Goal: Information Seeking & Learning: Learn about a topic

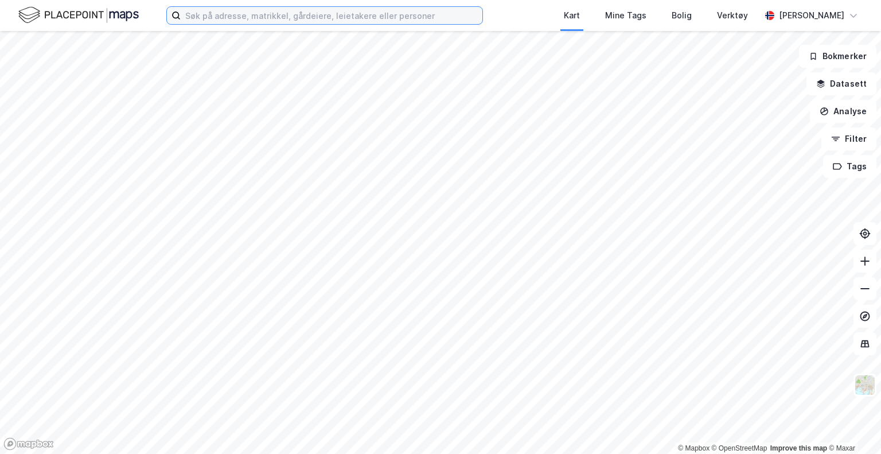
click at [227, 21] on input at bounding box center [332, 15] width 302 height 17
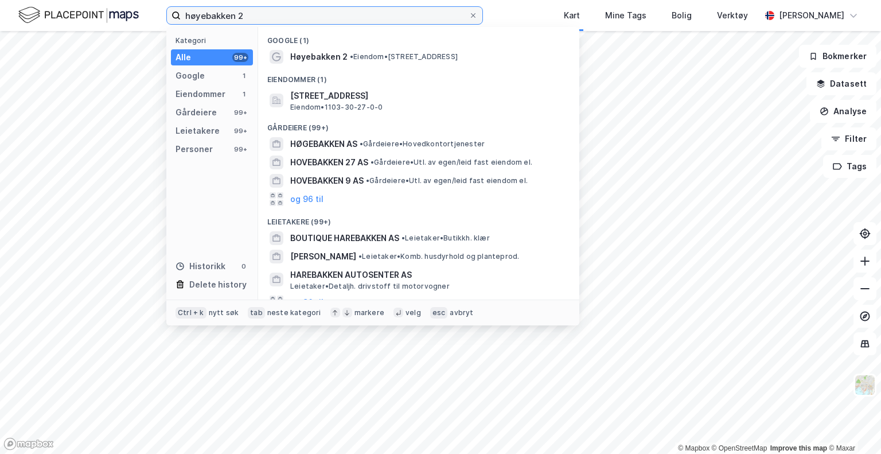
click at [233, 12] on input "høyebakken 2" at bounding box center [325, 15] width 288 height 17
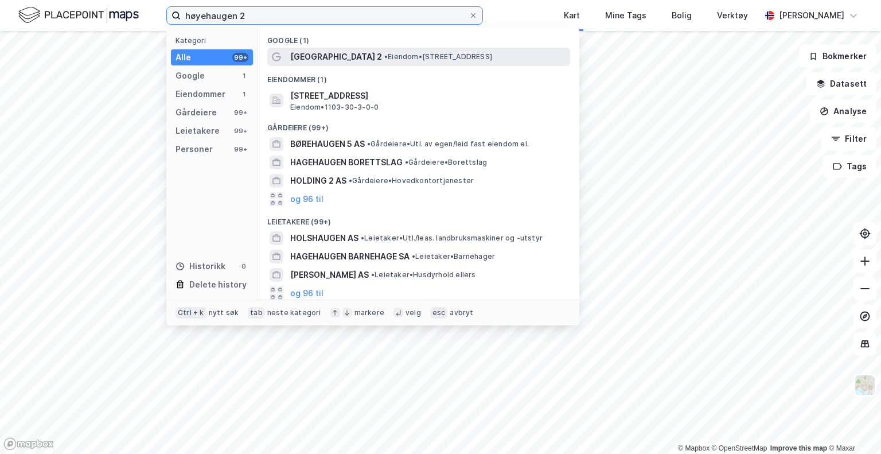
type input "høyehaugen 2"
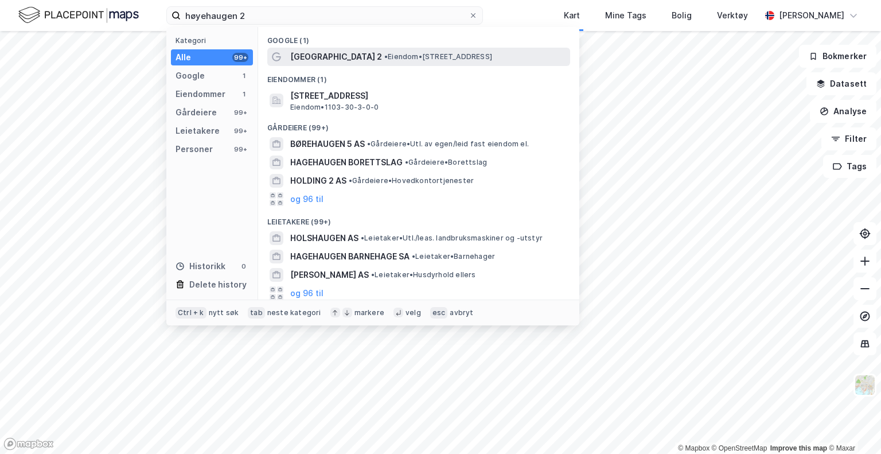
click at [384, 57] on span "• Eiendom • [STREET_ADDRESS]" at bounding box center [438, 56] width 108 height 9
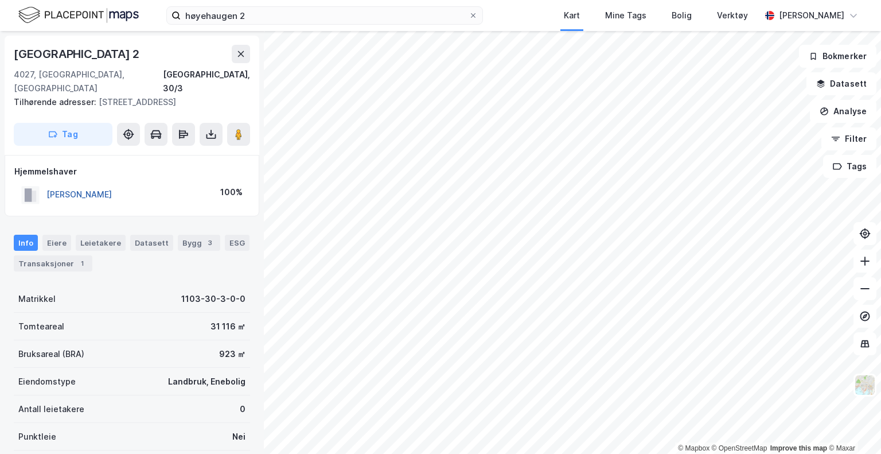
click at [0, 0] on button "[PERSON_NAME]" at bounding box center [0, 0] width 0 height 0
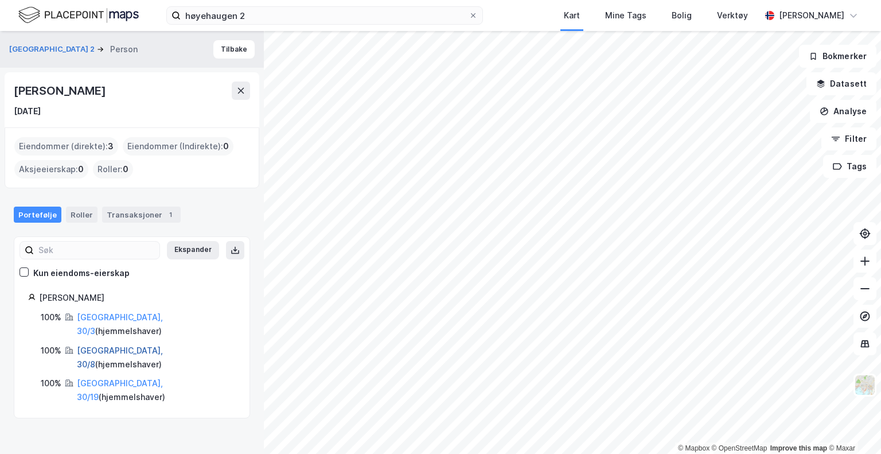
click at [131, 345] on link "[GEOGRAPHIC_DATA], 30/8" at bounding box center [120, 357] width 86 height 24
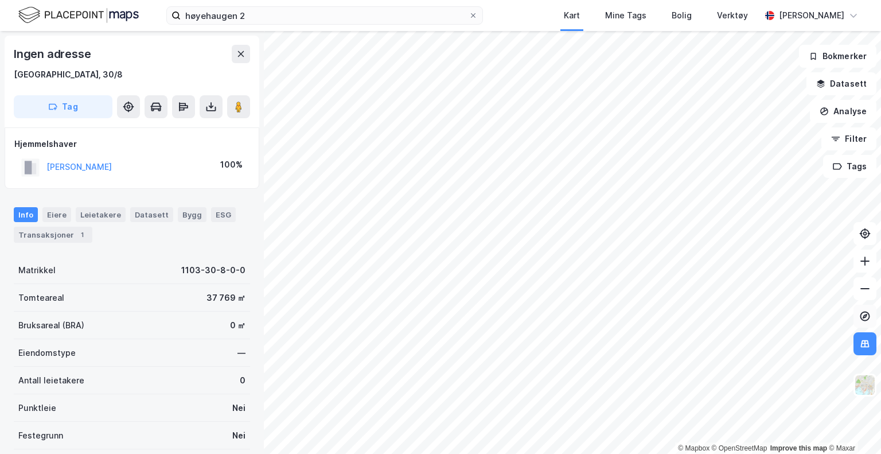
click at [869, 316] on icon at bounding box center [866, 316] width 10 height 10
click at [863, 262] on icon at bounding box center [865, 260] width 11 height 11
click at [826, 77] on button "Datasett" at bounding box center [842, 83] width 70 height 23
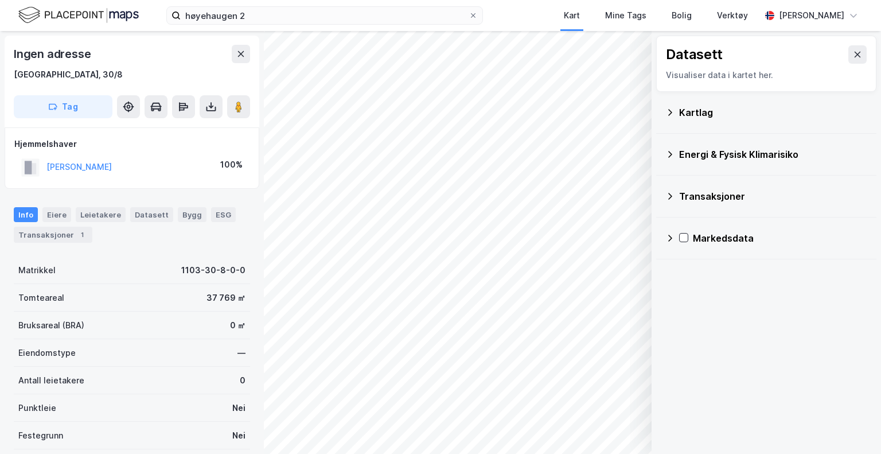
click at [666, 119] on div "Kartlag" at bounding box center [767, 113] width 202 height 28
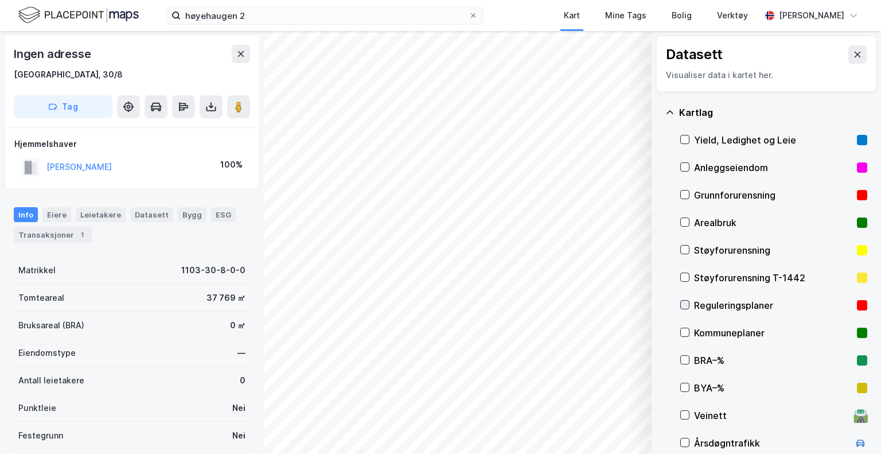
click at [689, 304] on div at bounding box center [685, 304] width 9 height 9
click at [853, 52] on icon at bounding box center [857, 54] width 9 height 9
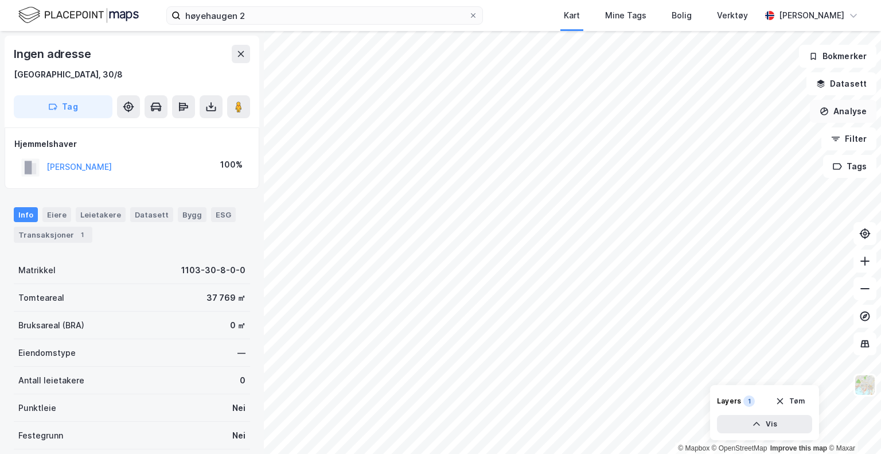
click at [840, 113] on button "Analyse" at bounding box center [843, 111] width 67 height 23
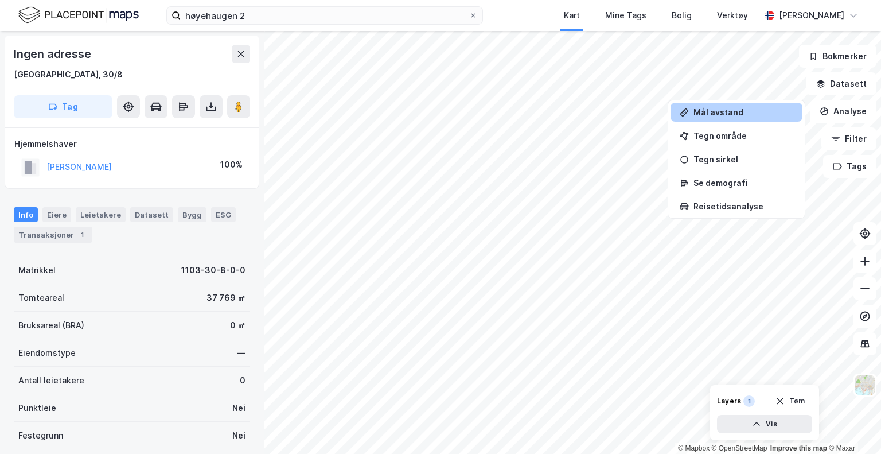
click at [755, 114] on div "Mål avstand" at bounding box center [744, 112] width 100 height 10
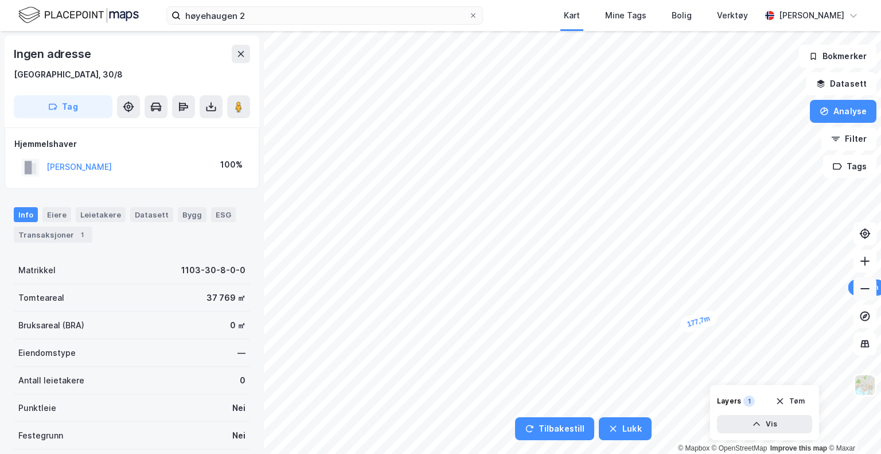
click at [865, 286] on icon at bounding box center [865, 288] width 11 height 11
click at [827, 107] on icon "button" at bounding box center [825, 111] width 8 height 8
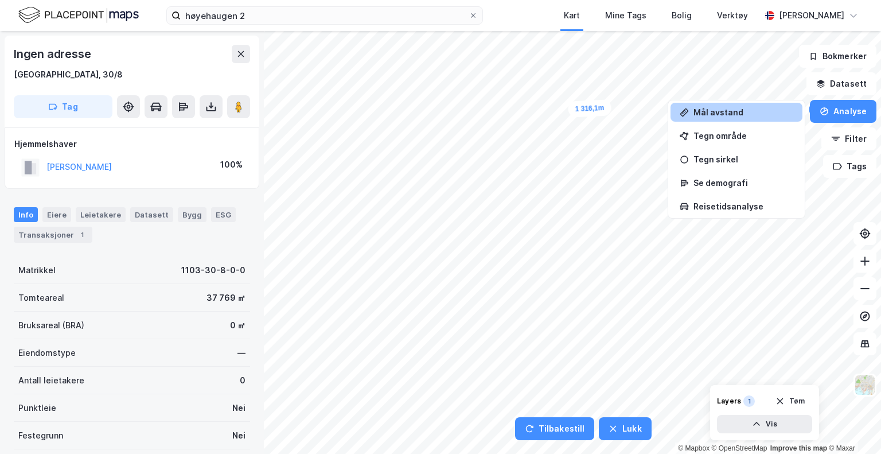
click at [774, 115] on div "Mål avstand" at bounding box center [744, 112] width 100 height 10
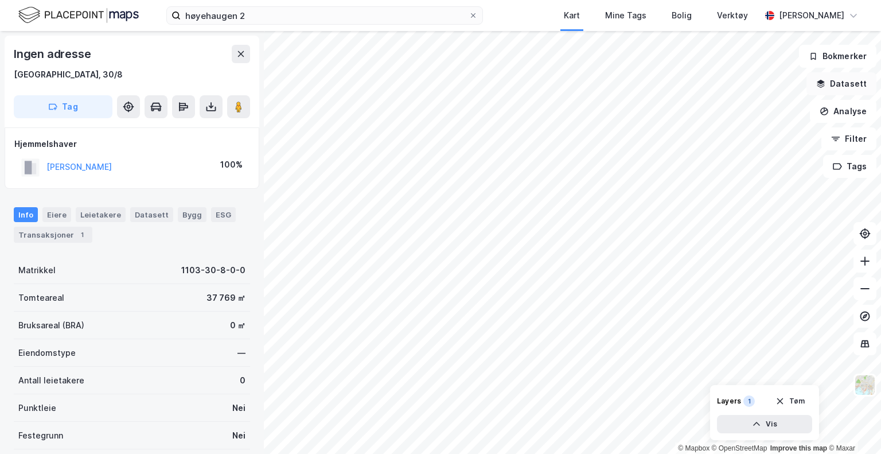
click at [856, 87] on button "Datasett" at bounding box center [842, 83] width 70 height 23
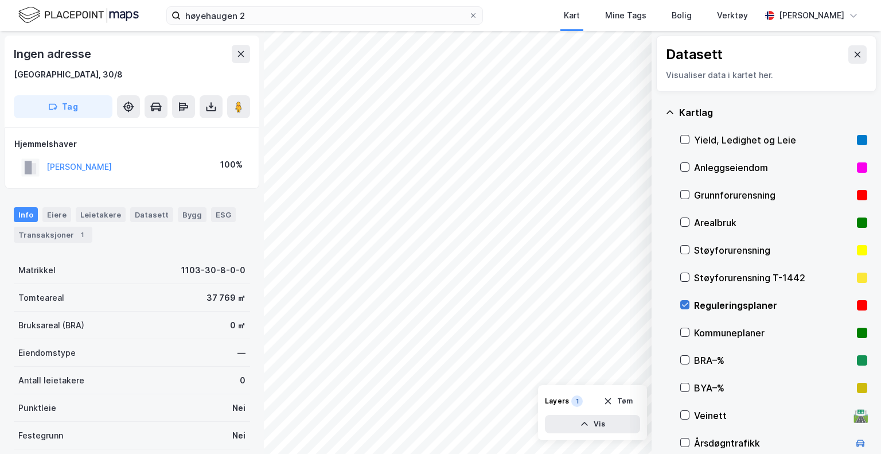
click at [687, 306] on icon at bounding box center [685, 305] width 8 height 8
click at [853, 50] on icon at bounding box center [857, 54] width 9 height 9
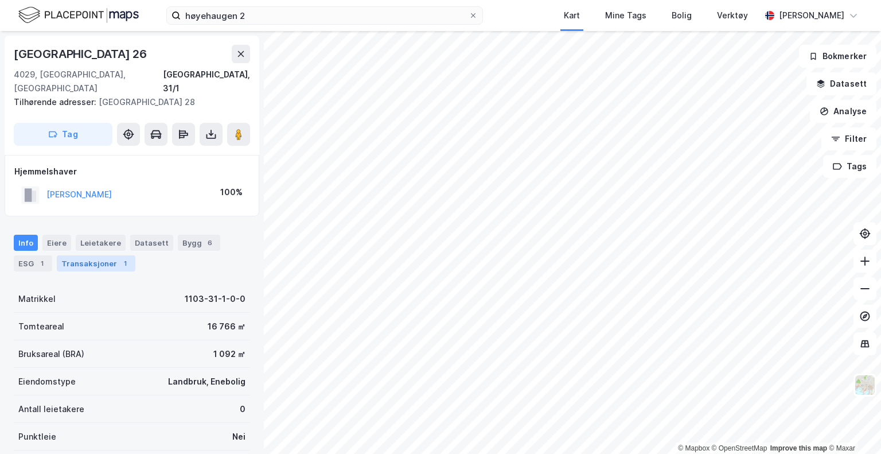
click at [99, 257] on div "Transaksjoner 1" at bounding box center [96, 263] width 79 height 16
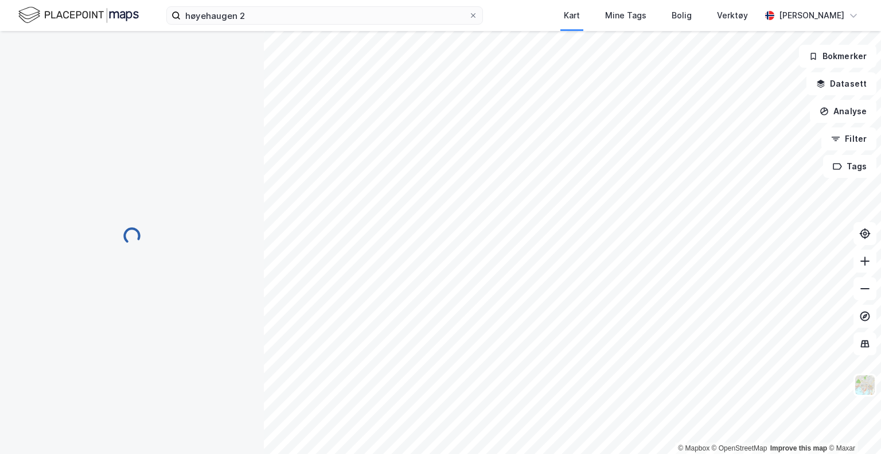
scroll to position [6, 0]
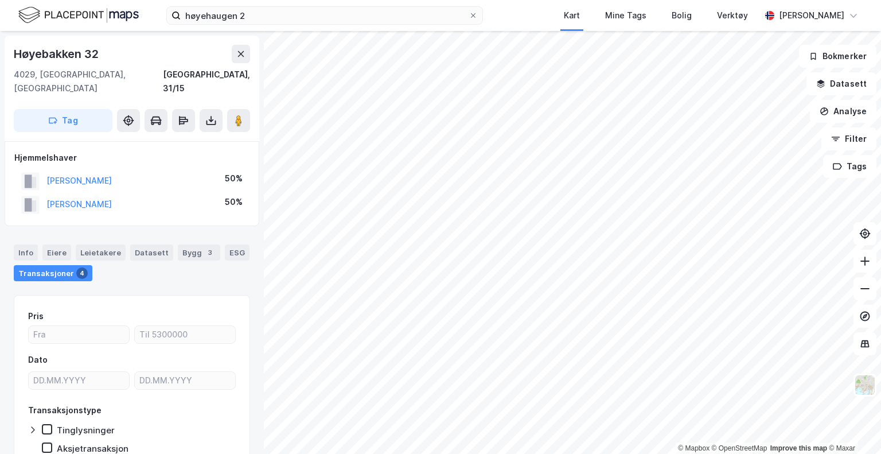
scroll to position [6, 0]
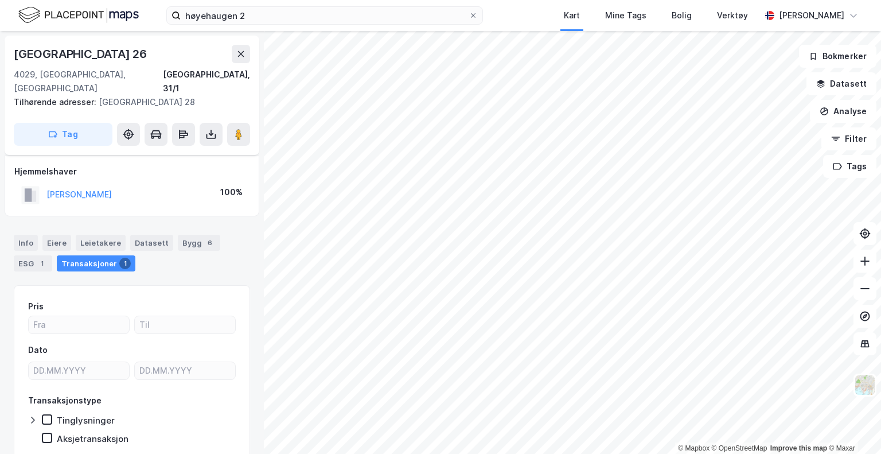
scroll to position [6, 0]
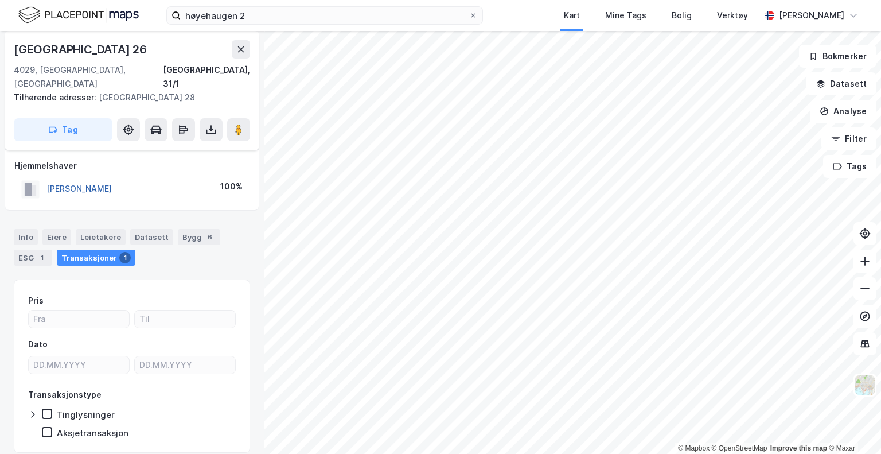
click at [0, 0] on button "[PERSON_NAME]" at bounding box center [0, 0] width 0 height 0
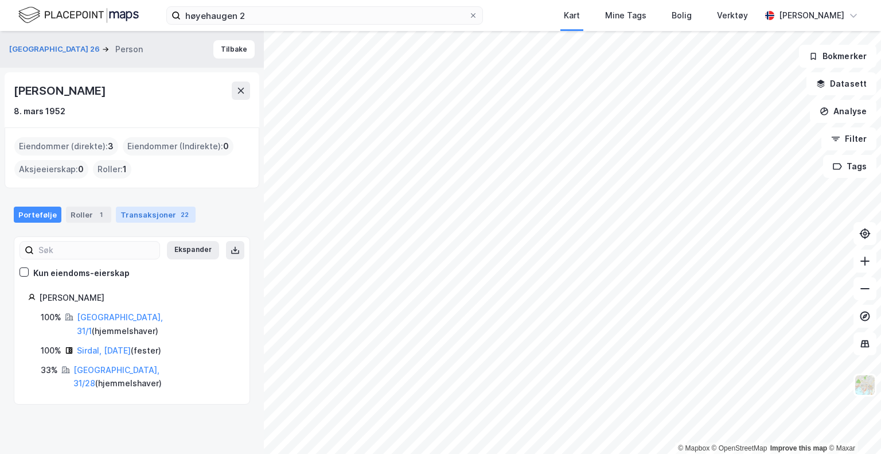
click at [137, 217] on div "Transaksjoner 22" at bounding box center [156, 215] width 80 height 16
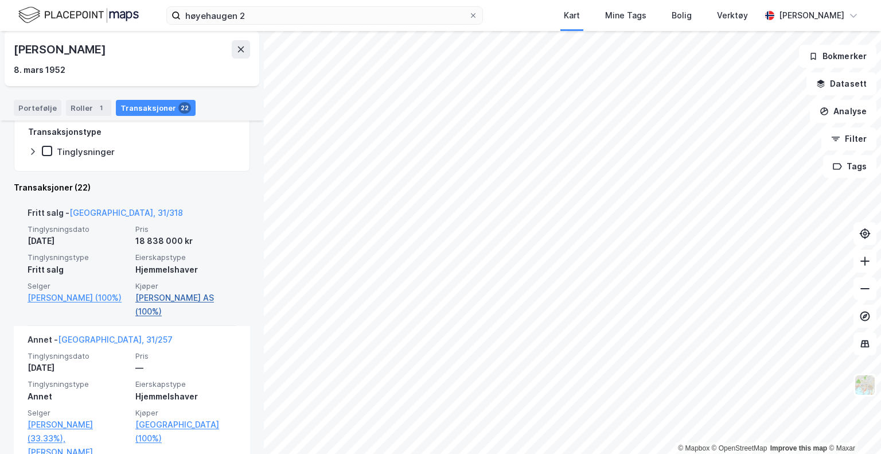
scroll to position [218, 0]
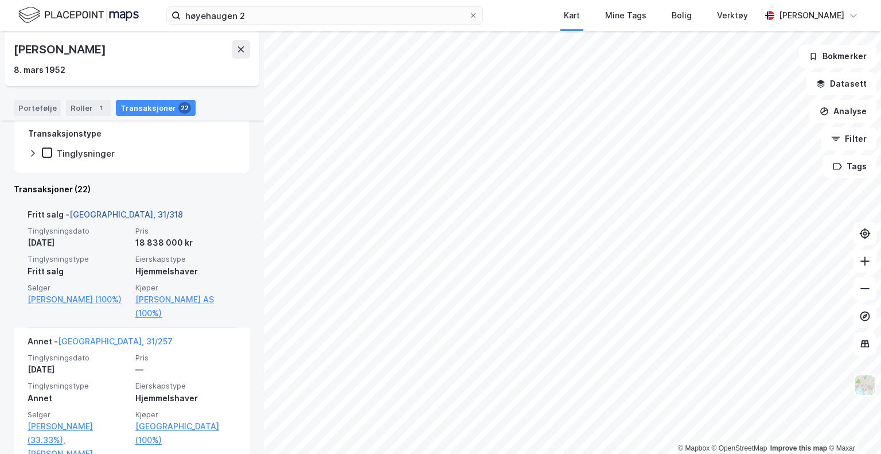
click at [114, 211] on link "[GEOGRAPHIC_DATA], 31/318" at bounding box center [126, 214] width 114 height 10
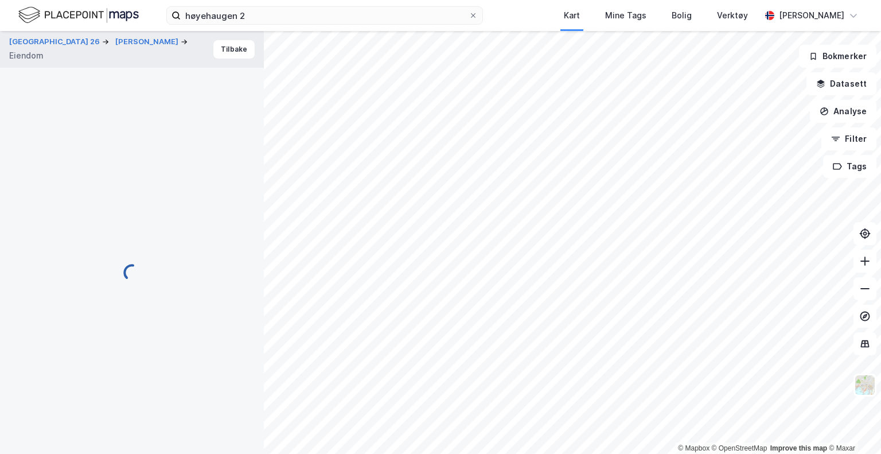
scroll to position [6, 0]
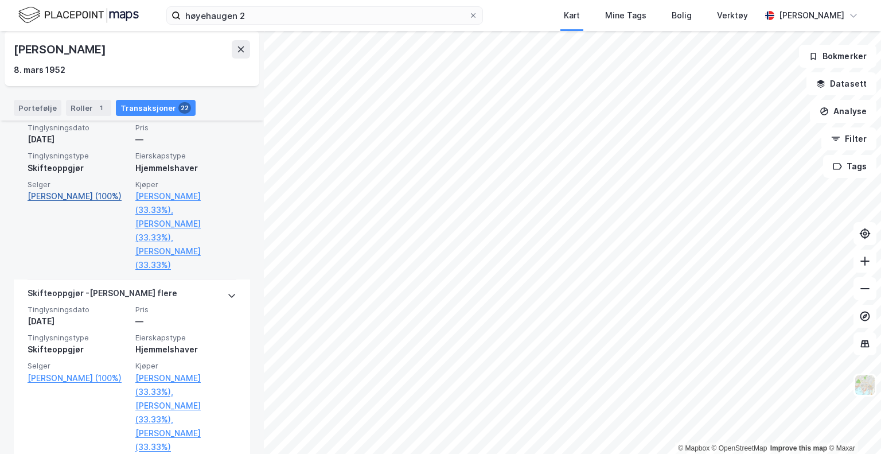
scroll to position [3360, 0]
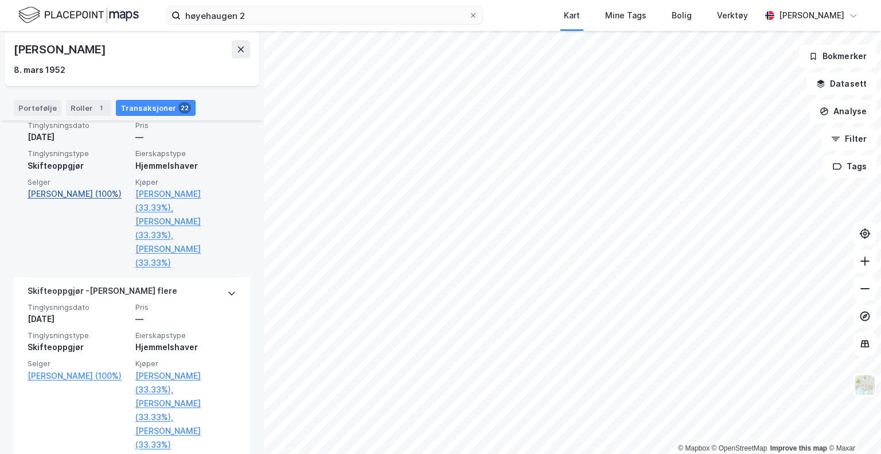
click at [63, 199] on link "[PERSON_NAME] (100%)" at bounding box center [78, 194] width 101 height 14
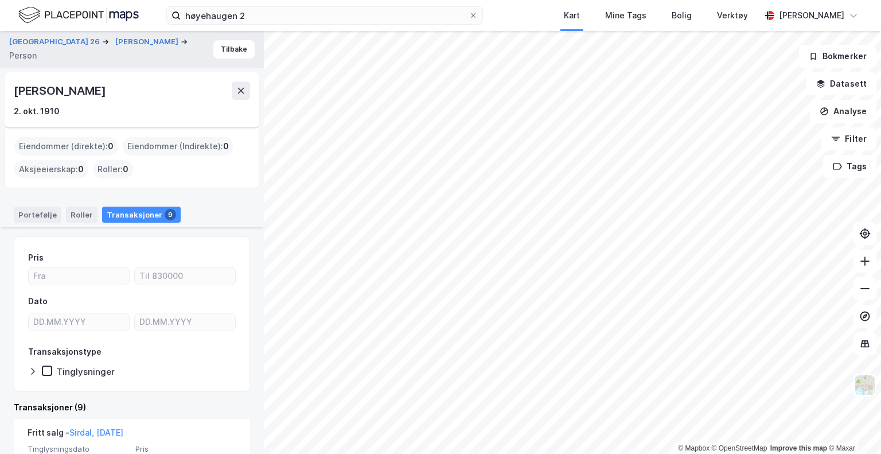
click at [48, 114] on div "2. okt. 1910" at bounding box center [37, 111] width 46 height 14
click at [225, 50] on button "Tilbake" at bounding box center [233, 49] width 41 height 18
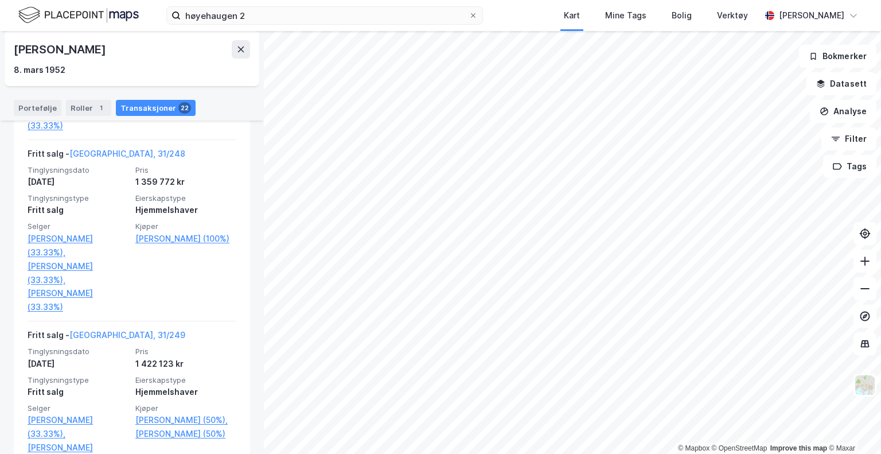
scroll to position [951, 0]
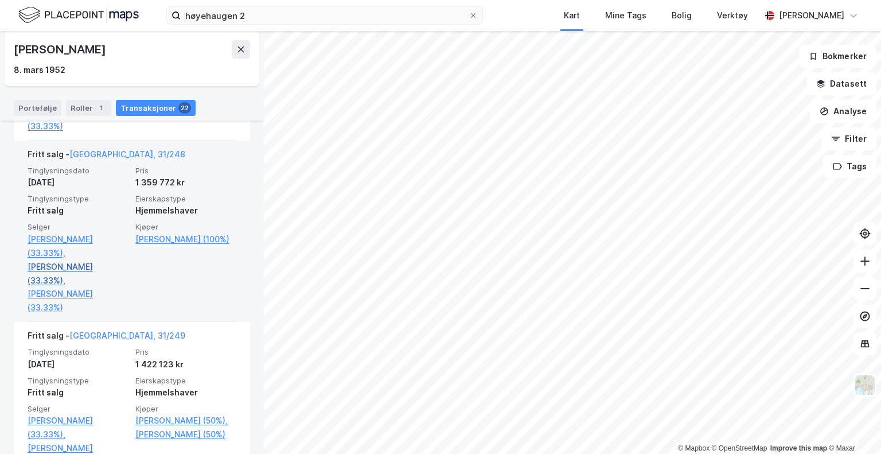
click at [90, 268] on link "[PERSON_NAME] (33.33%)," at bounding box center [78, 274] width 101 height 28
drag, startPoint x: 90, startPoint y: 268, endPoint x: 89, endPoint y: 241, distance: 27.0
click at [89, 241] on div "[PERSON_NAME] (33.33%), [PERSON_NAME] (33.33%), [PERSON_NAME] (33.33%)" at bounding box center [78, 273] width 101 height 83
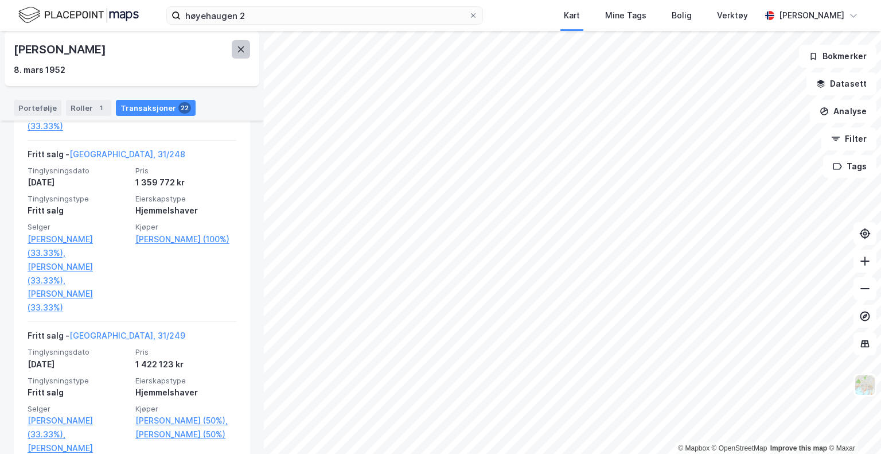
click at [244, 45] on icon at bounding box center [240, 49] width 9 height 9
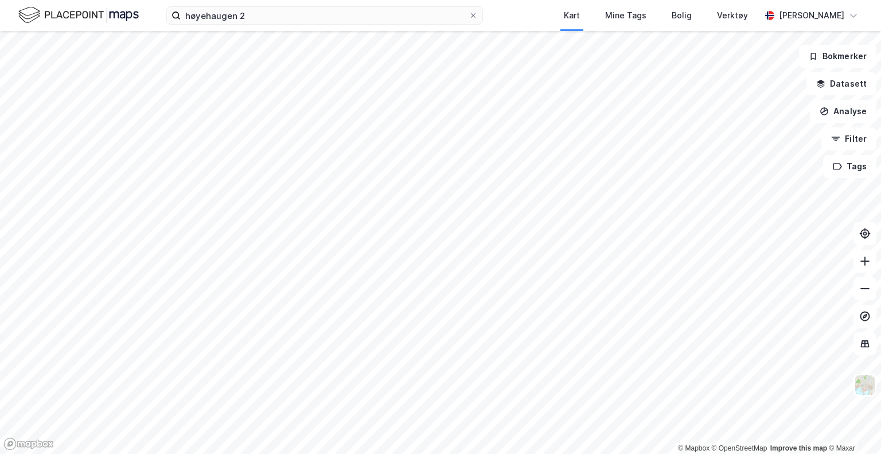
click at [258, 5] on div "høyehaugen 2 Kart Mine Tags Bolig Verktøy [PERSON_NAME]" at bounding box center [440, 15] width 881 height 31
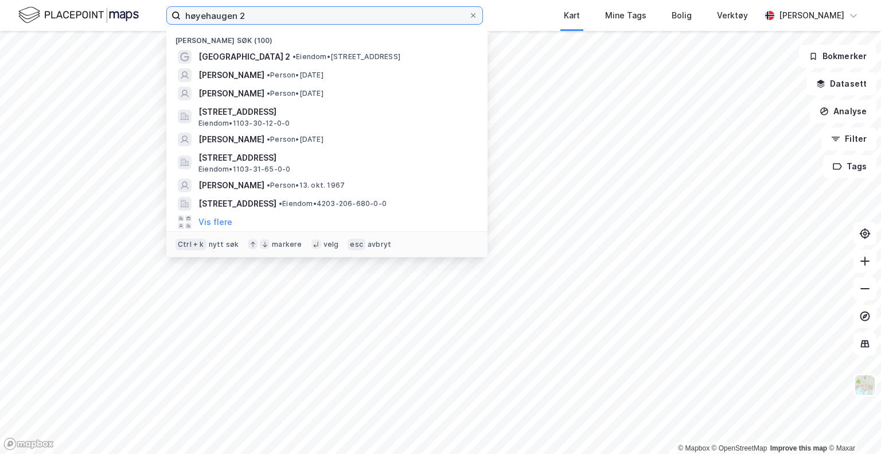
click at [257, 18] on input "høyehaugen 2" at bounding box center [325, 15] width 288 height 17
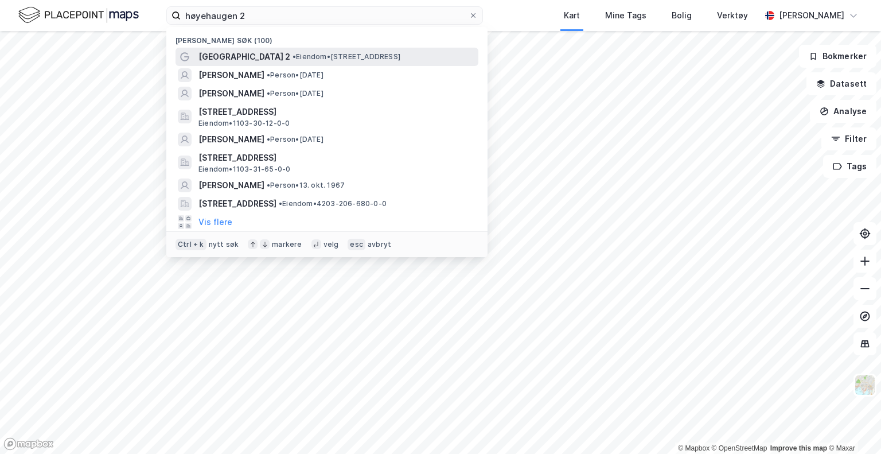
click at [307, 63] on div "[GEOGRAPHIC_DATA] 2 • Eiendom • [STREET_ADDRESS]" at bounding box center [338, 57] width 278 height 14
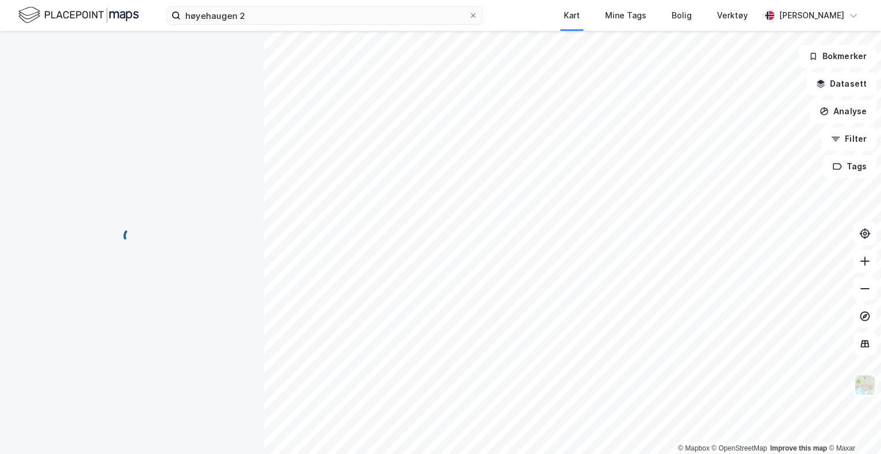
scroll to position [6, 0]
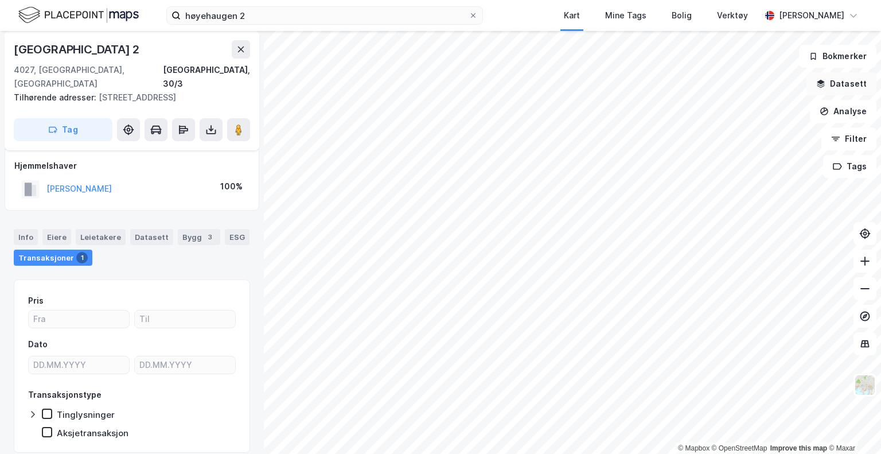
click at [855, 94] on button "Datasett" at bounding box center [842, 83] width 70 height 23
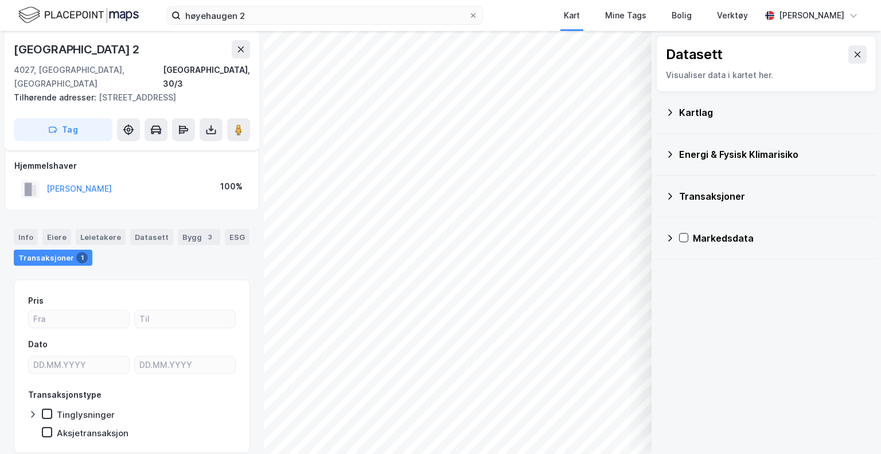
click at [669, 108] on icon at bounding box center [670, 112] width 9 height 9
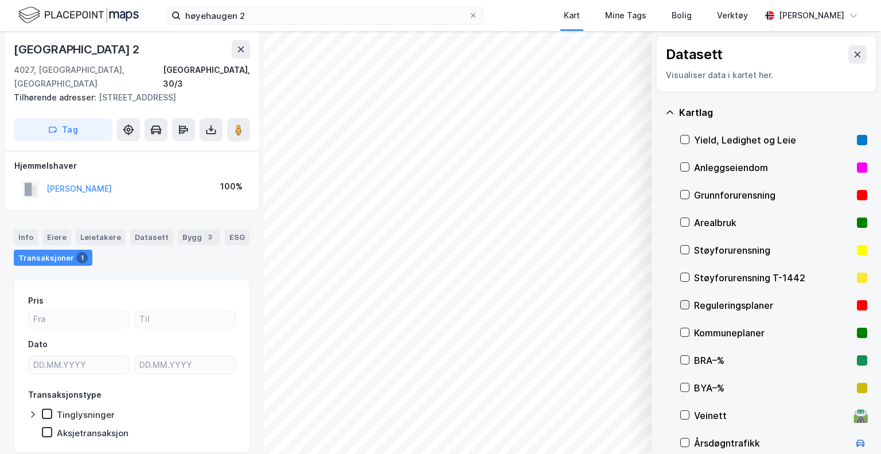
click at [682, 302] on icon at bounding box center [685, 305] width 8 height 8
click at [854, 49] on button at bounding box center [858, 54] width 18 height 18
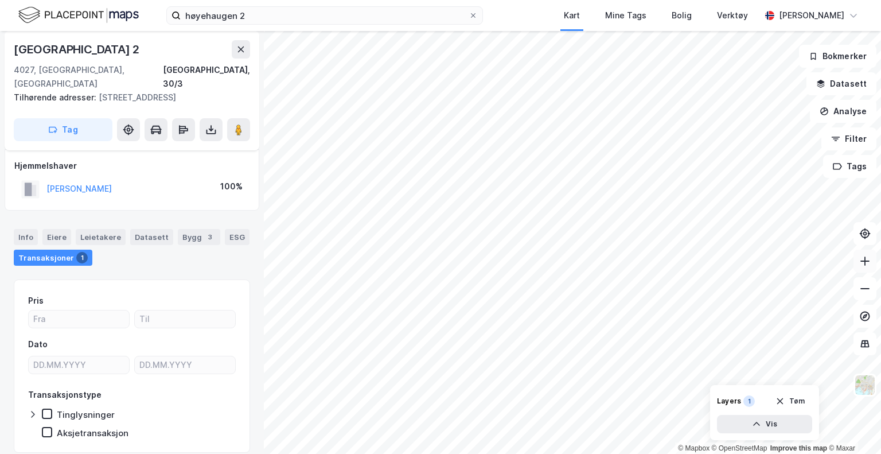
click at [869, 268] on button at bounding box center [865, 261] width 23 height 23
click at [868, 287] on icon at bounding box center [865, 288] width 11 height 11
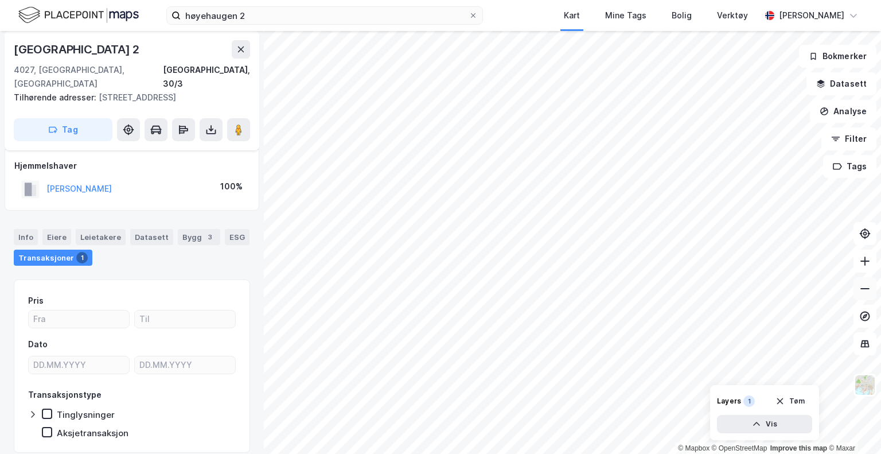
click at [868, 287] on icon at bounding box center [865, 288] width 11 height 11
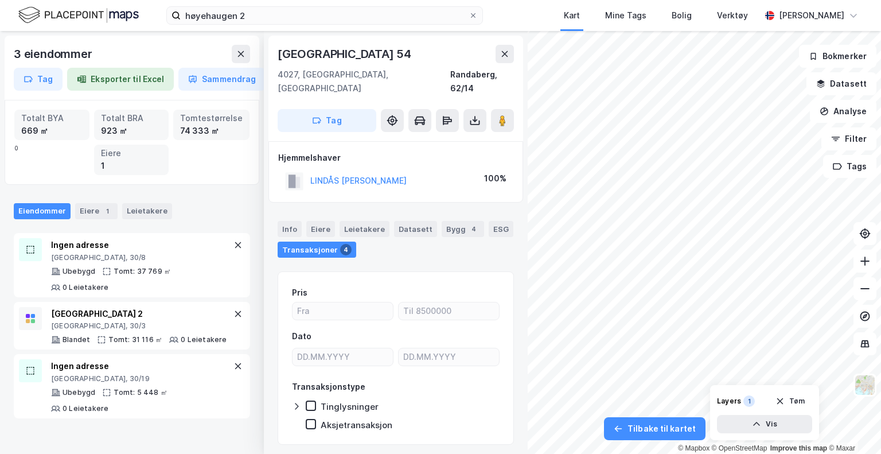
scroll to position [6, 0]
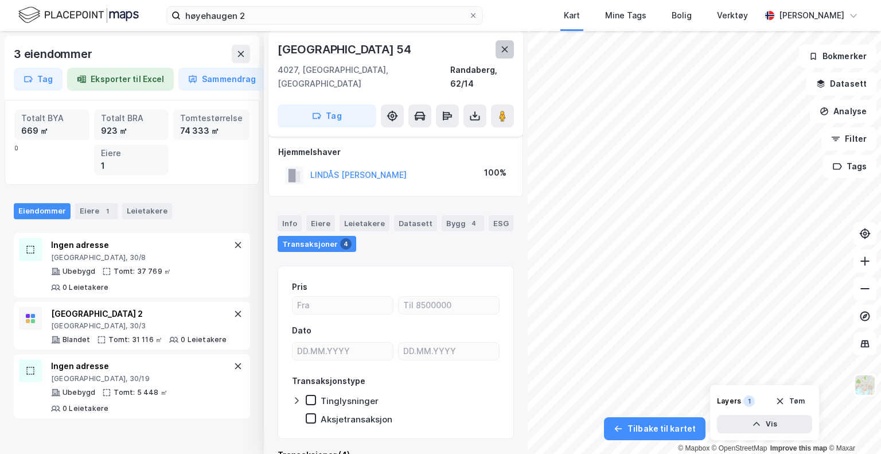
click at [512, 49] on button at bounding box center [505, 49] width 18 height 18
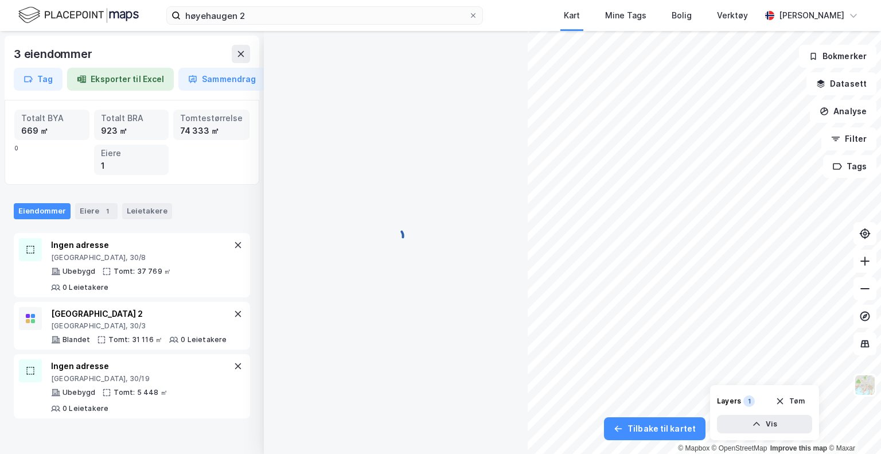
scroll to position [6, 0]
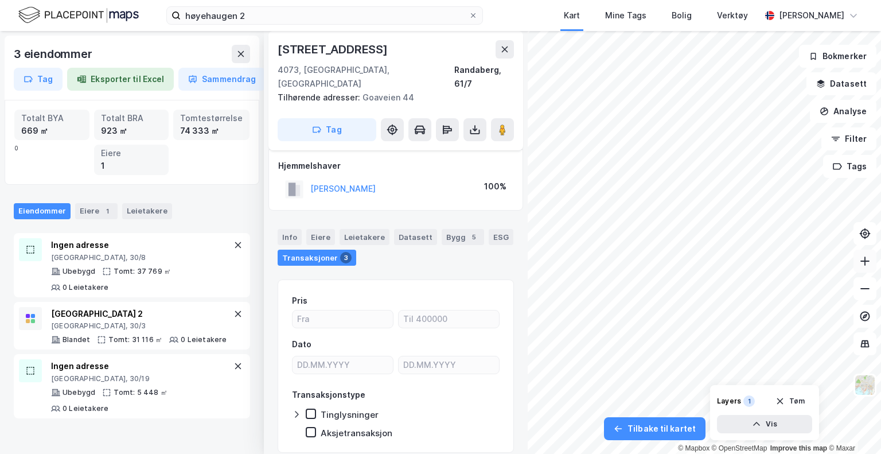
click at [860, 265] on icon at bounding box center [865, 260] width 11 height 11
click at [870, 272] on button at bounding box center [865, 261] width 23 height 23
